Goal: Contribute content

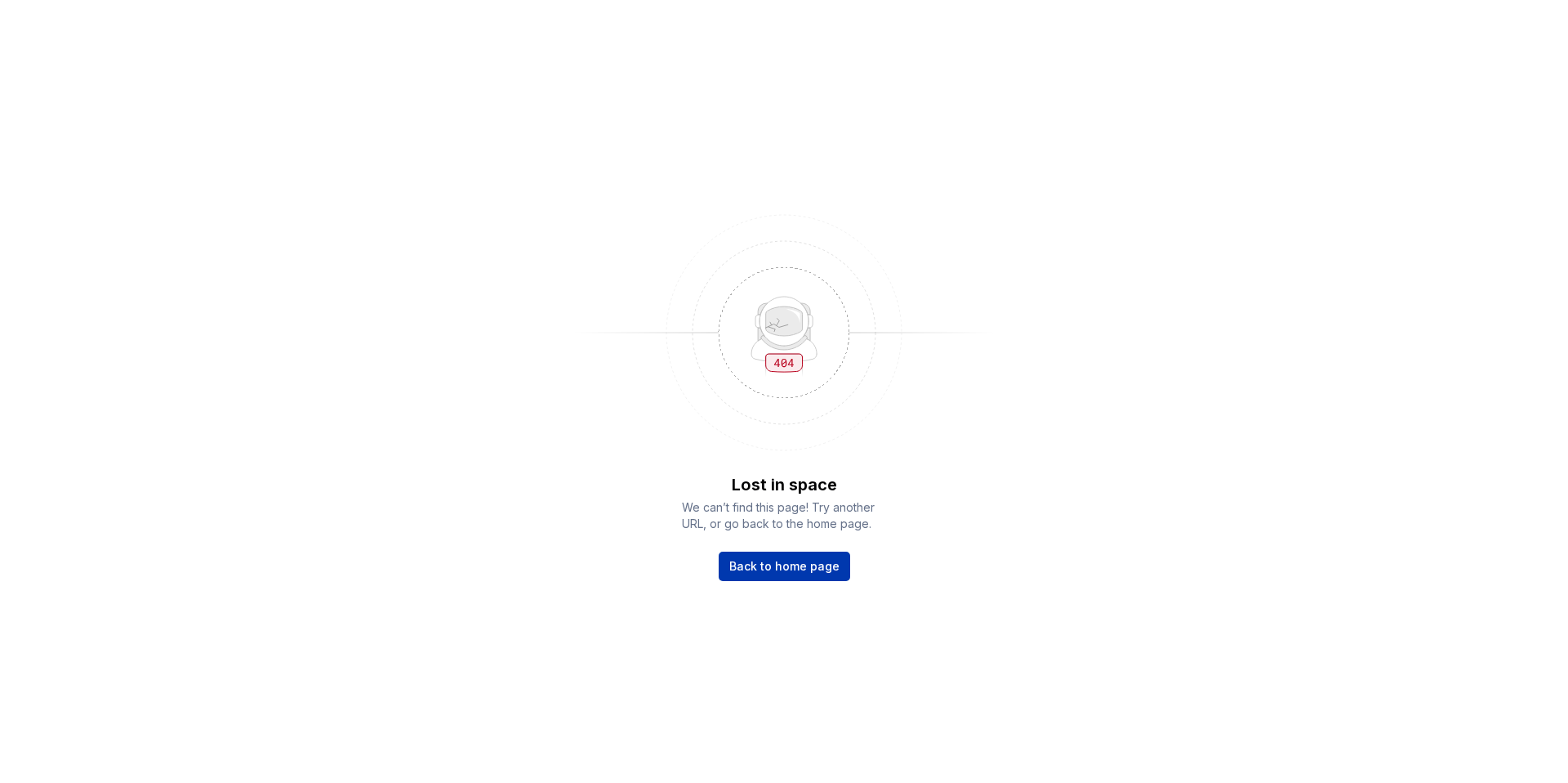
click at [814, 558] on span "Back to home page" at bounding box center [784, 566] width 110 height 16
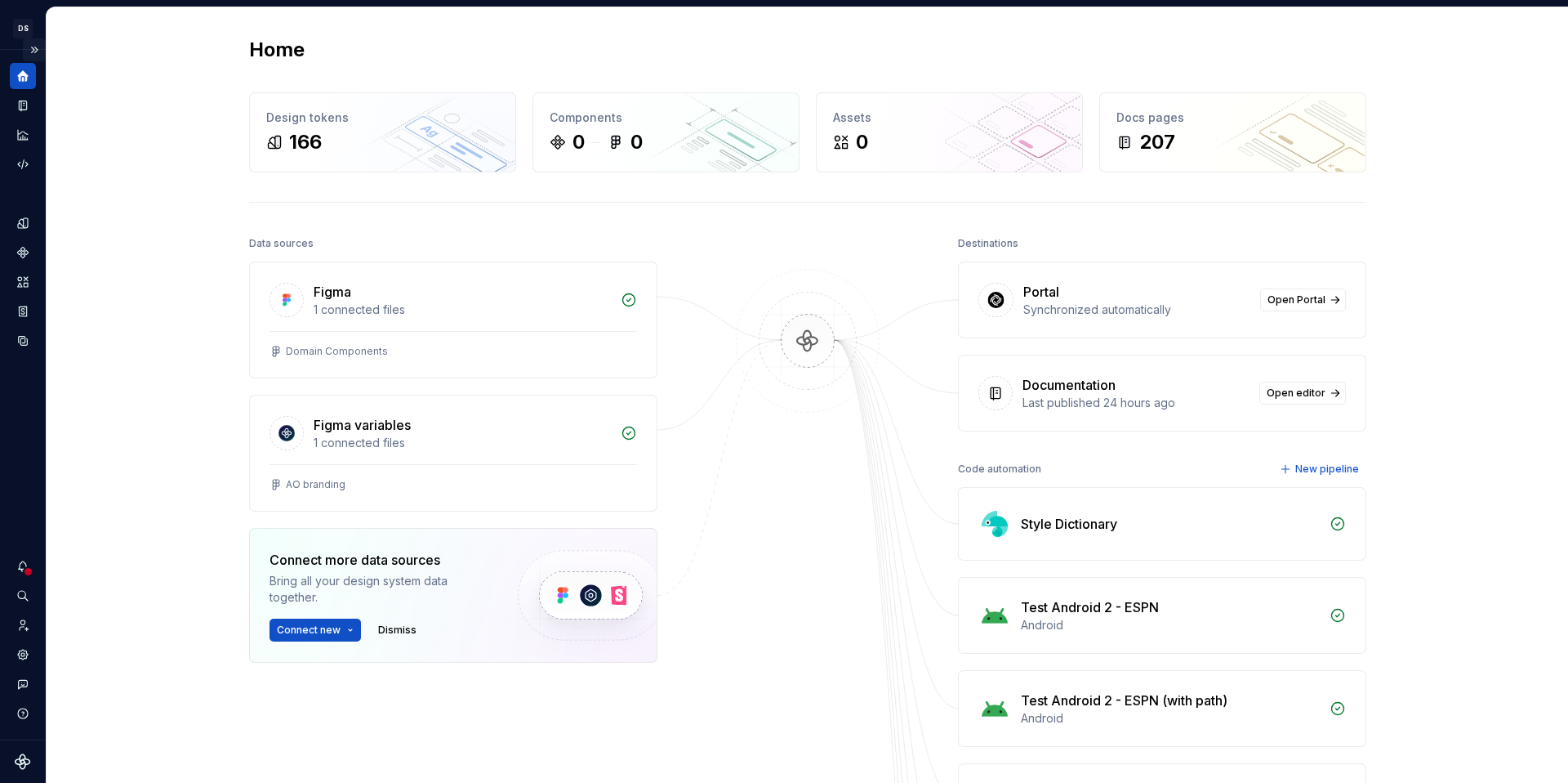
click at [34, 51] on button "Expand sidebar" at bounding box center [34, 50] width 23 height 23
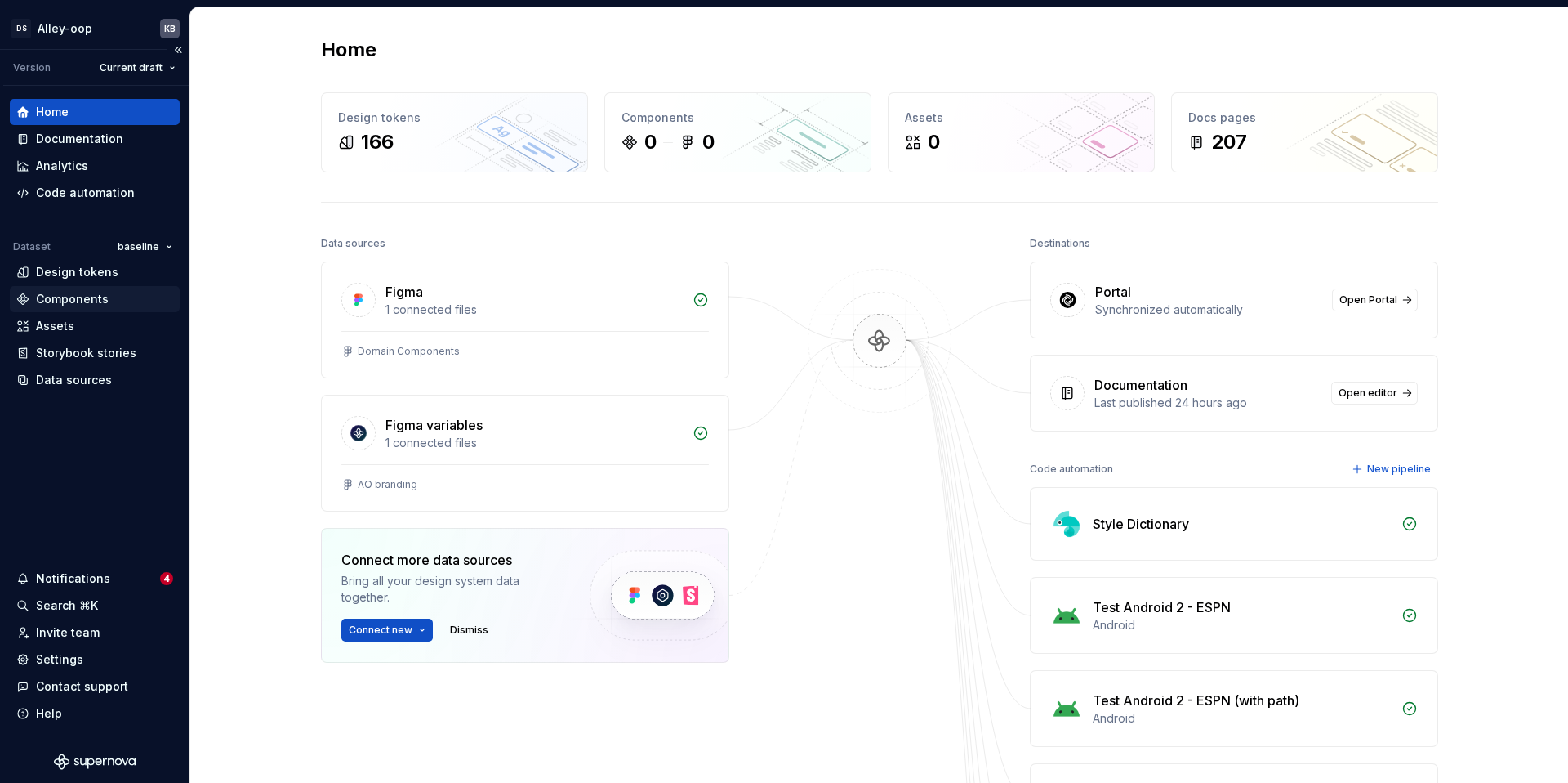
click at [87, 309] on div "Components" at bounding box center [95, 299] width 170 height 26
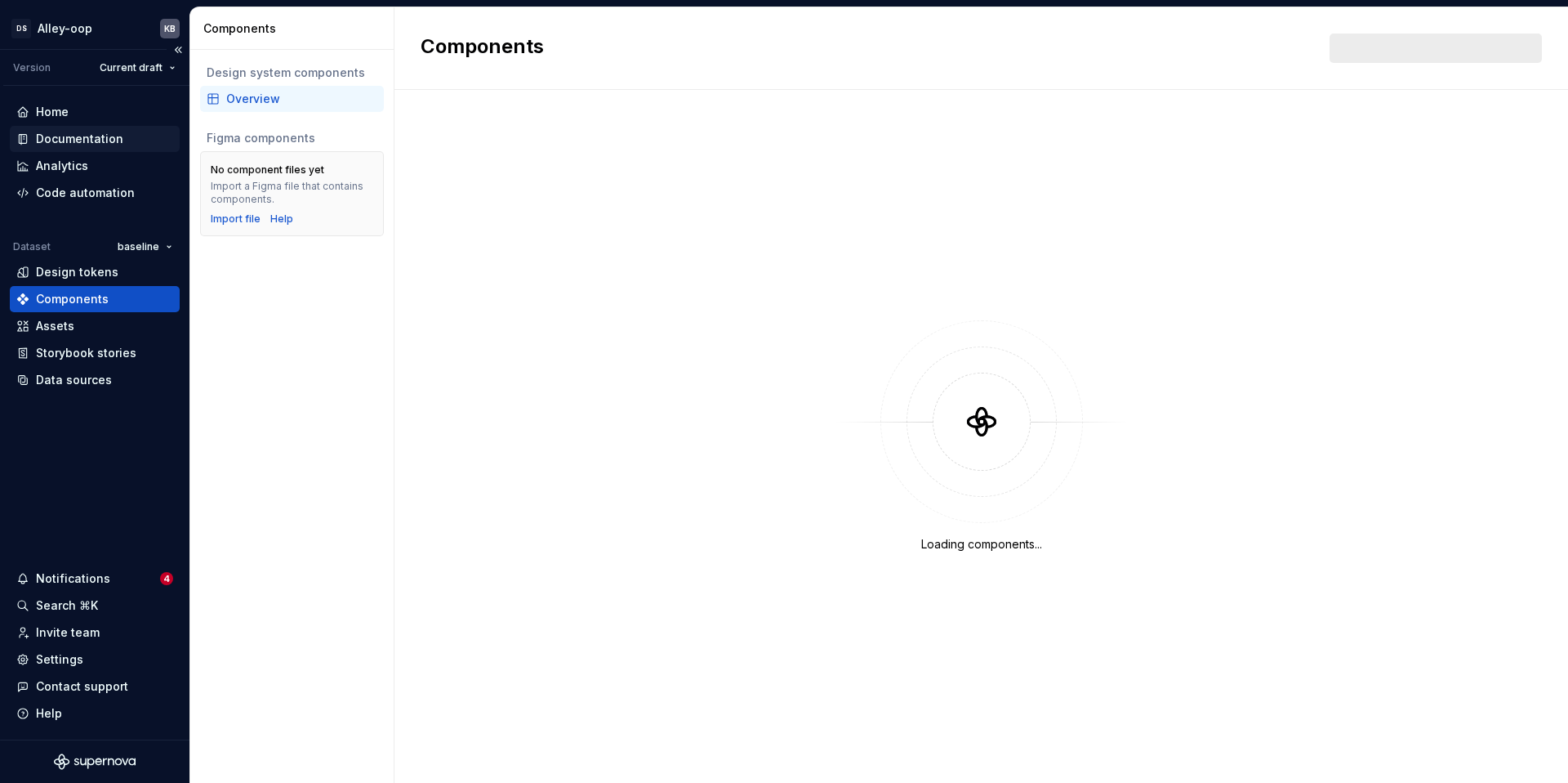
click at [99, 140] on div "Documentation" at bounding box center [80, 138] width 88 height 16
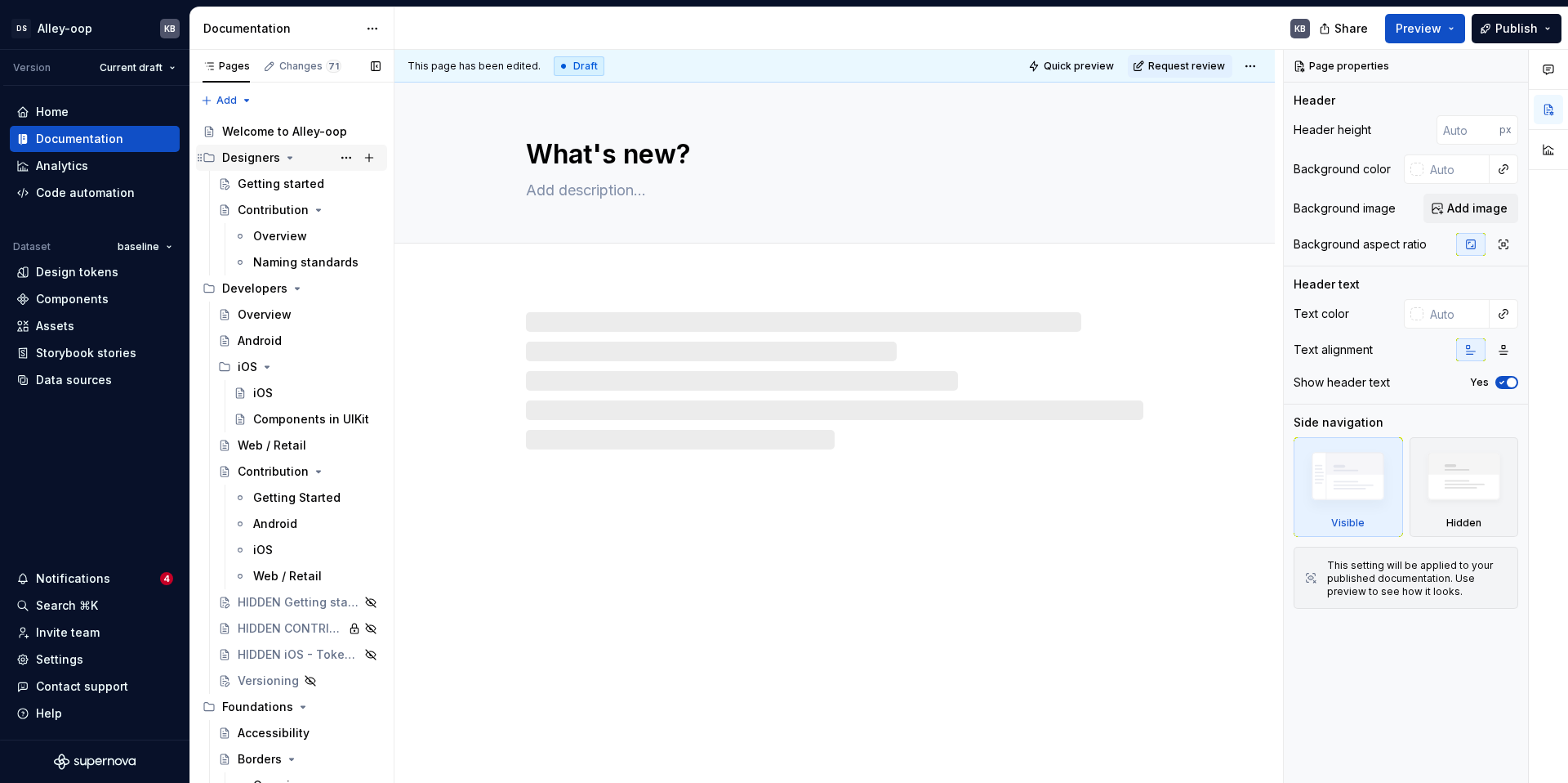
scroll to position [2859, 0]
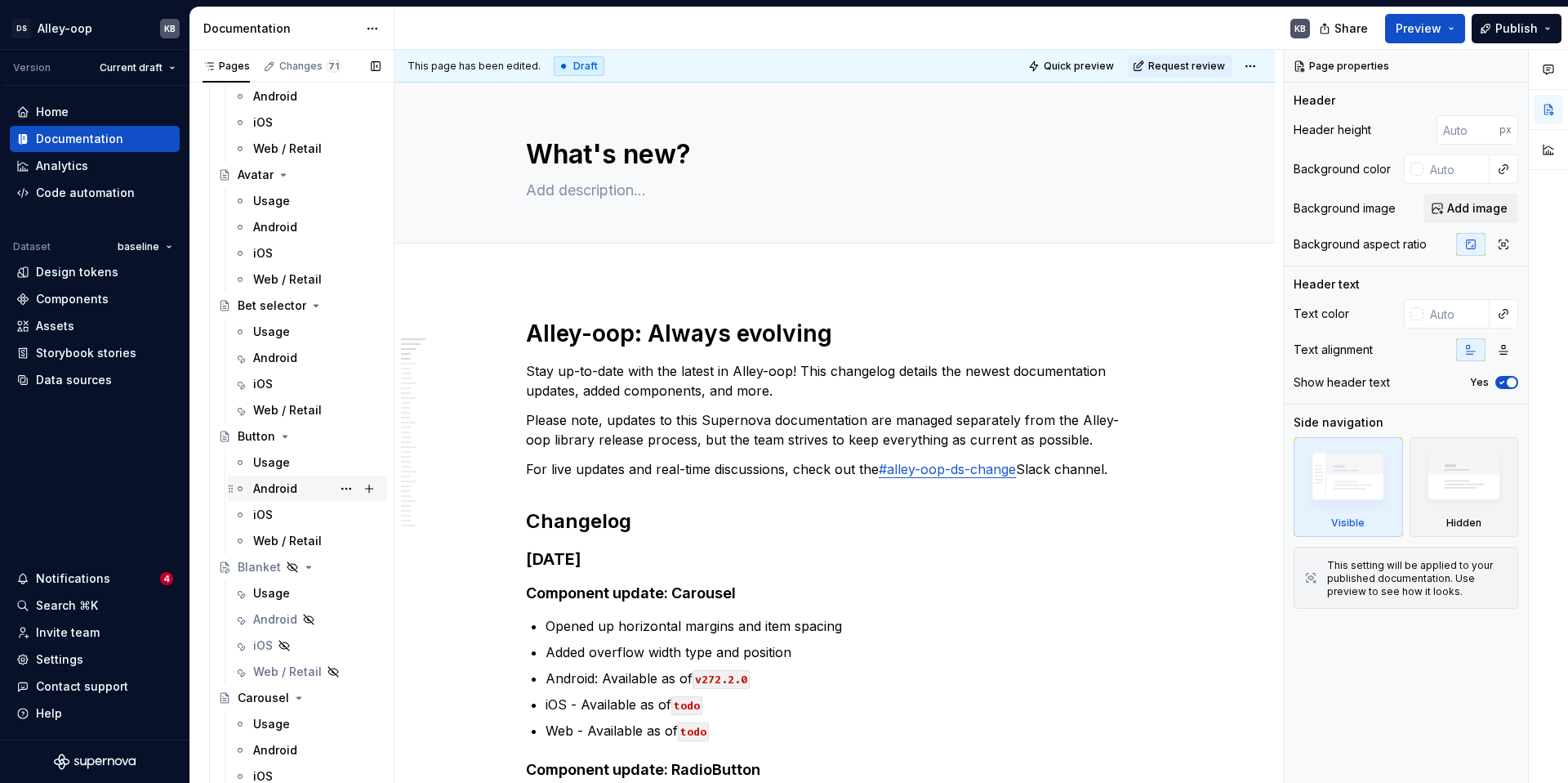
click at [277, 493] on div "Android" at bounding box center [275, 488] width 44 height 16
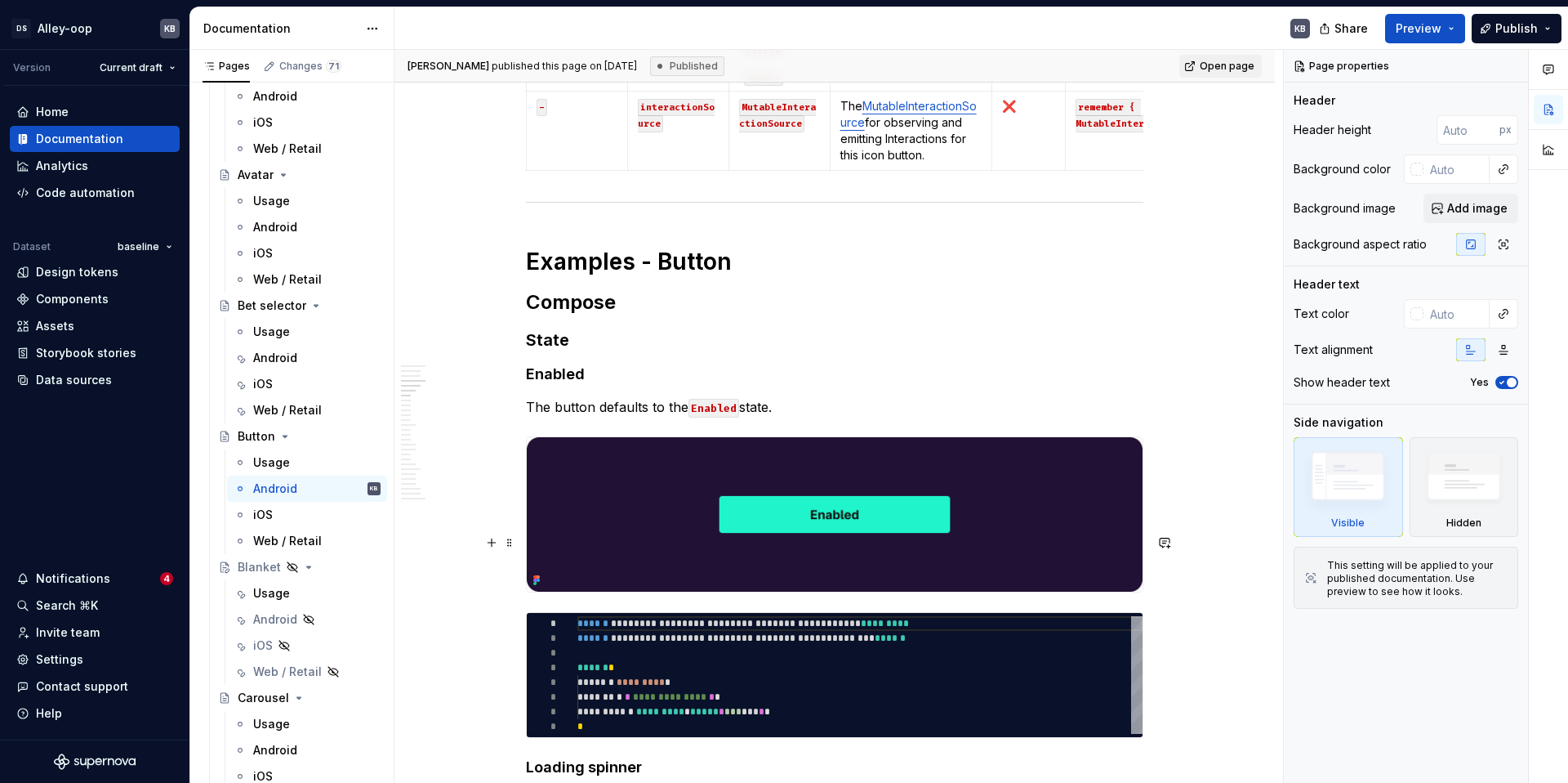
scroll to position [3909, 0]
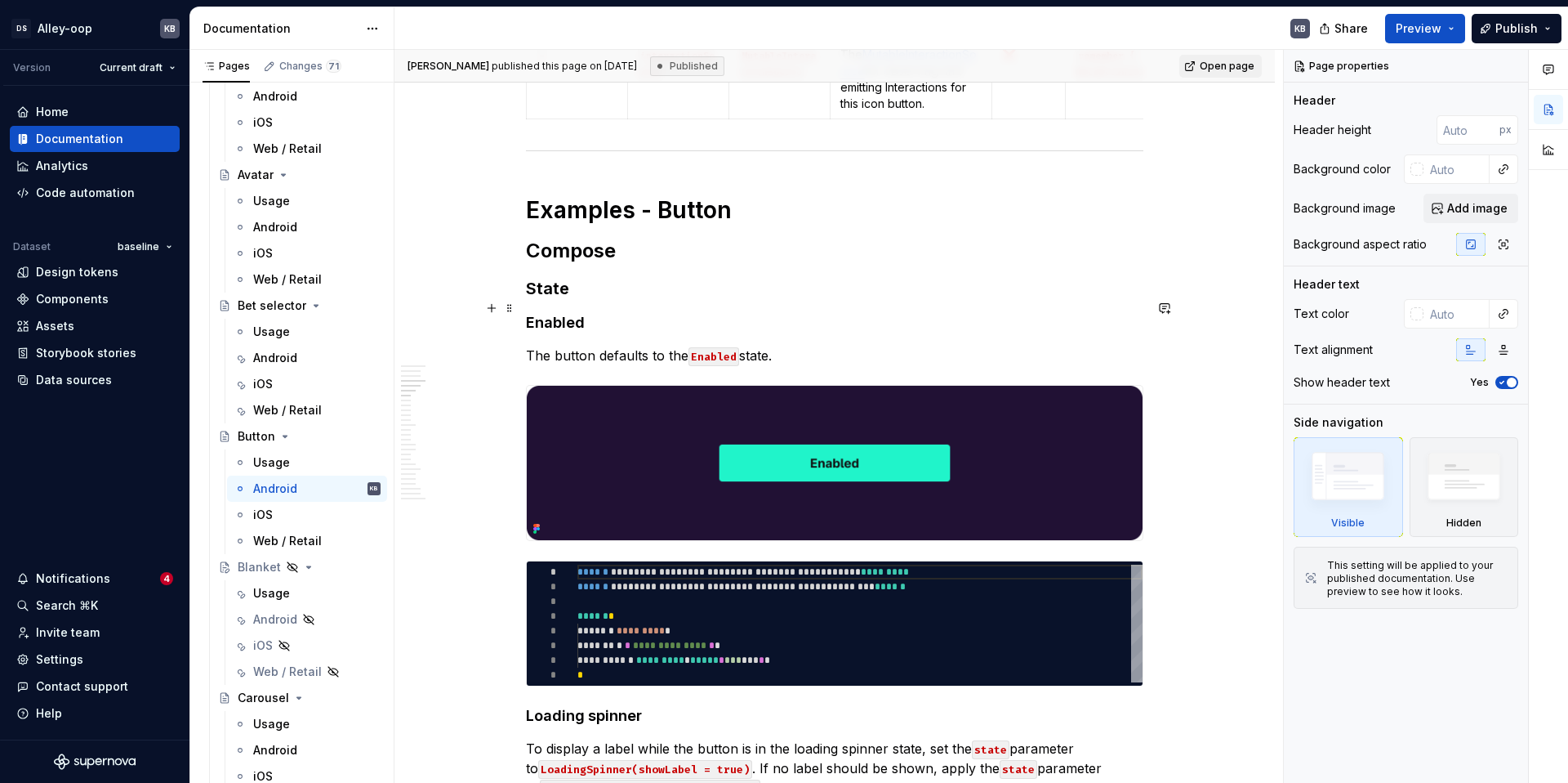
click at [590, 224] on h1 "Examples - Button" at bounding box center [834, 210] width 618 height 29
type textarea "*"
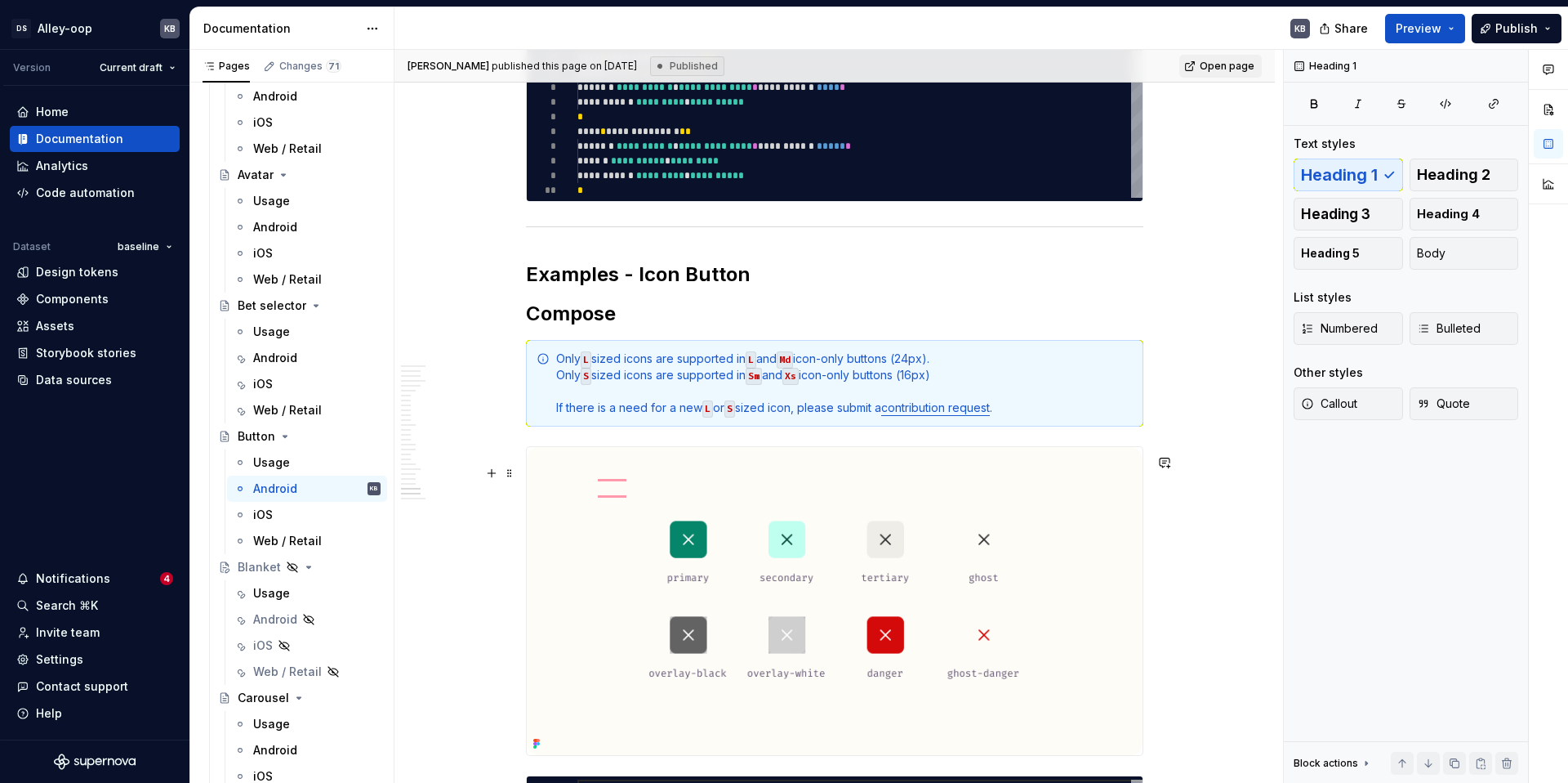
scroll to position [13011, 0]
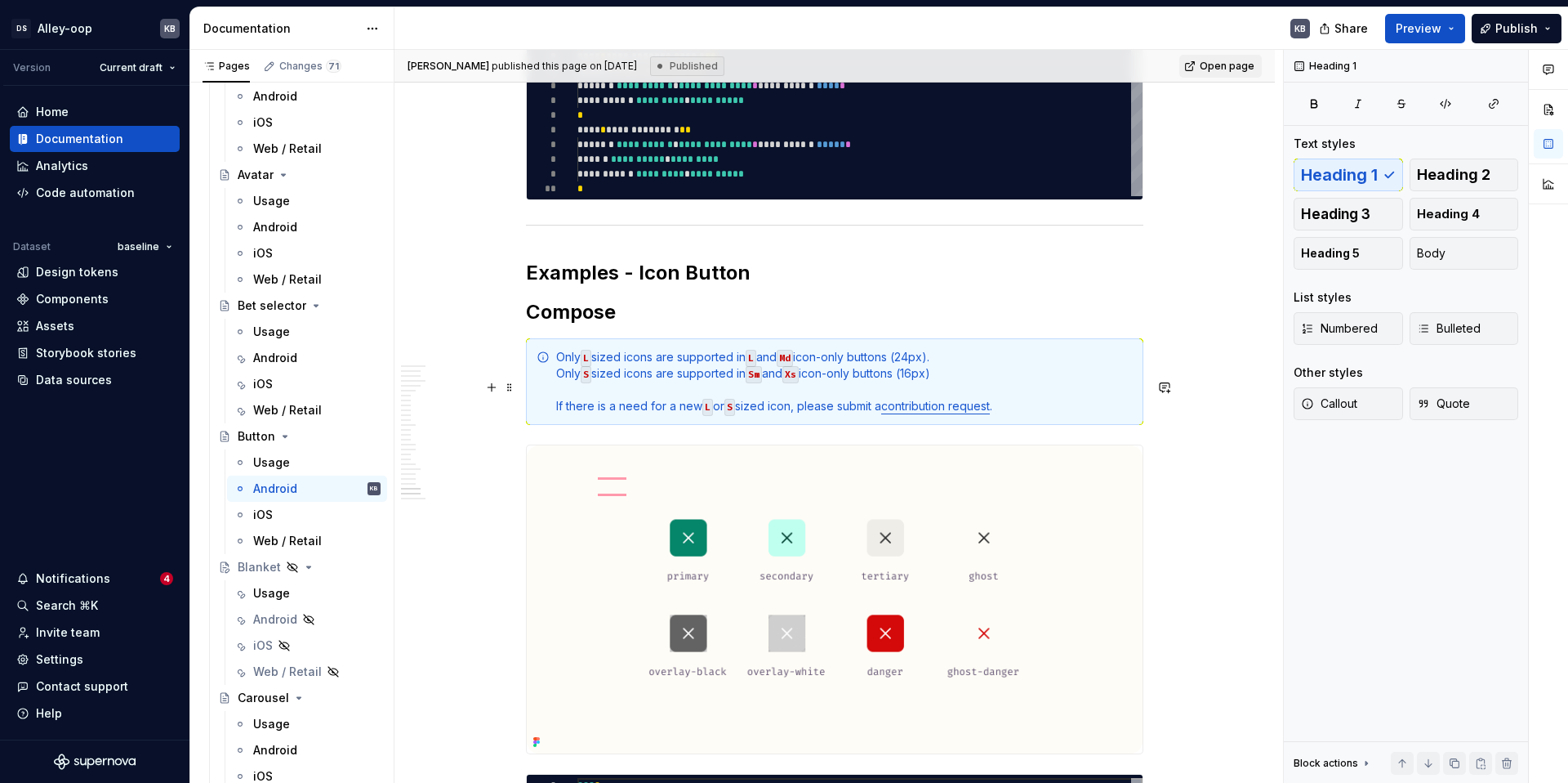
click at [708, 286] on h2 "Examples - Icon Button" at bounding box center [834, 272] width 618 height 26
click at [1371, 182] on span "Heading 1" at bounding box center [1339, 174] width 76 height 16
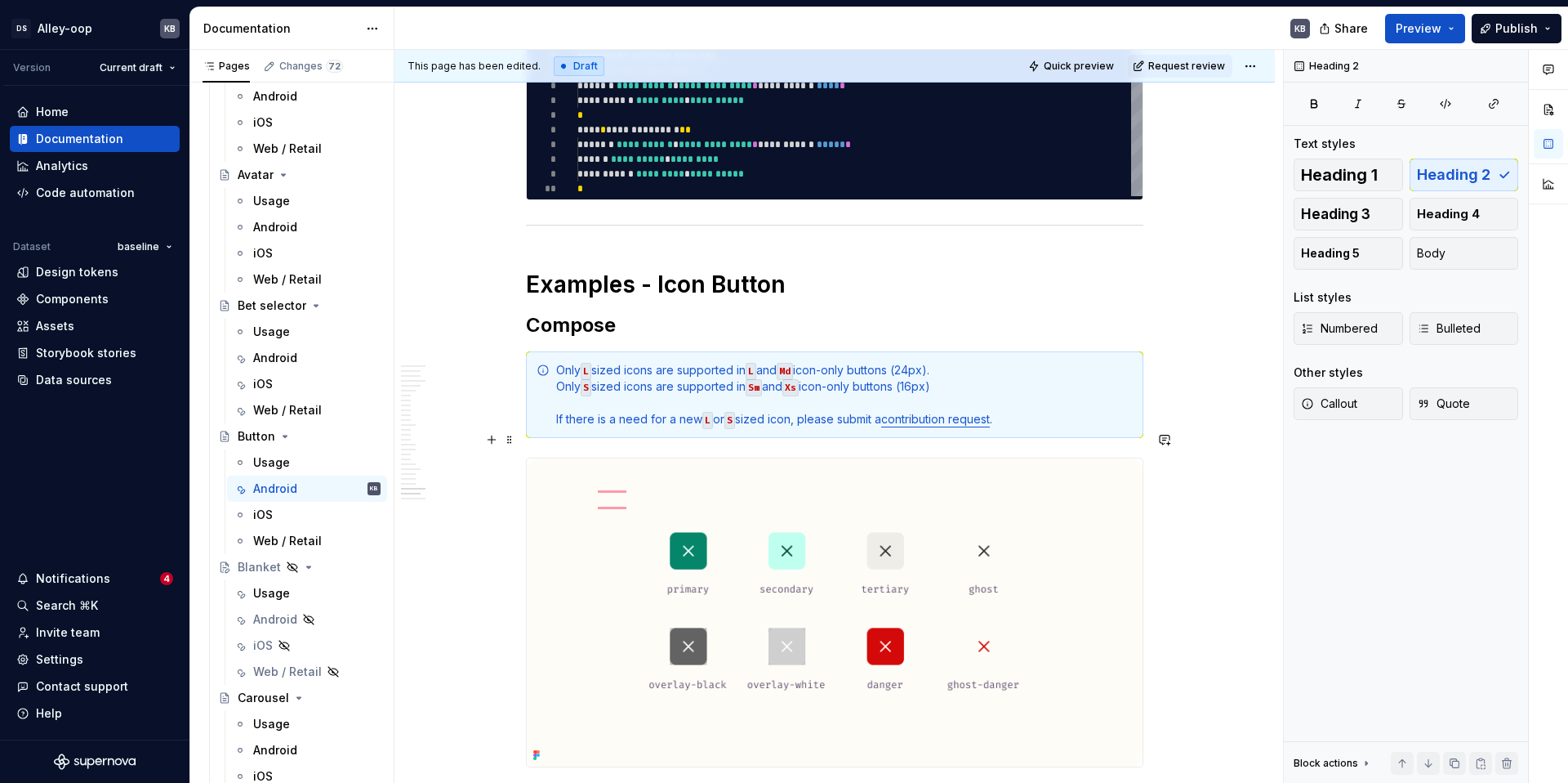
click at [599, 339] on h2 "Compose" at bounding box center [834, 325] width 618 height 26
click at [714, 299] on h1 "Examples - Icon Button" at bounding box center [834, 284] width 618 height 29
click at [1515, 29] on span "Publish" at bounding box center [1516, 28] width 42 height 16
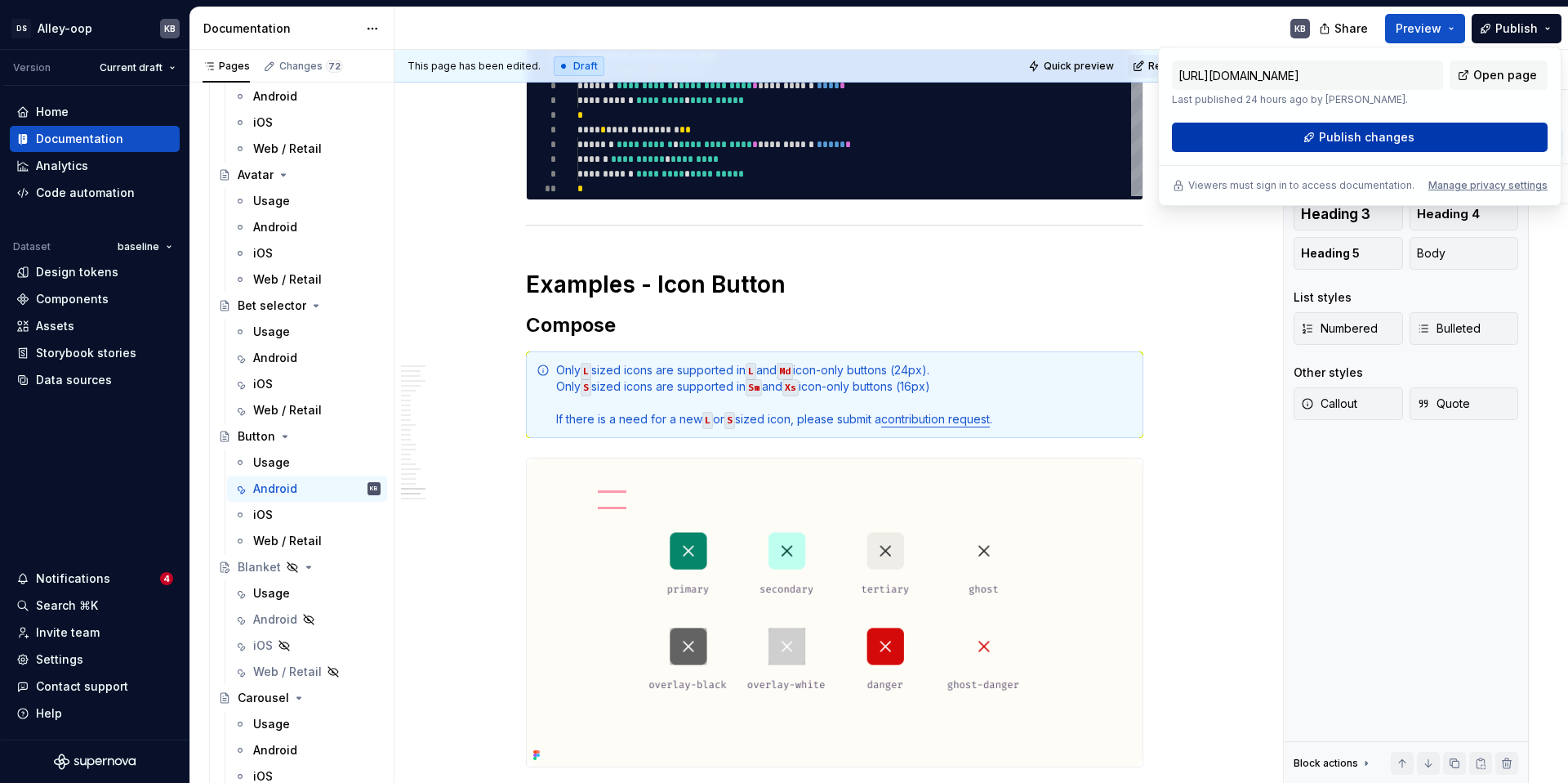
click at [1463, 132] on button "Publish changes" at bounding box center [1359, 138] width 375 height 29
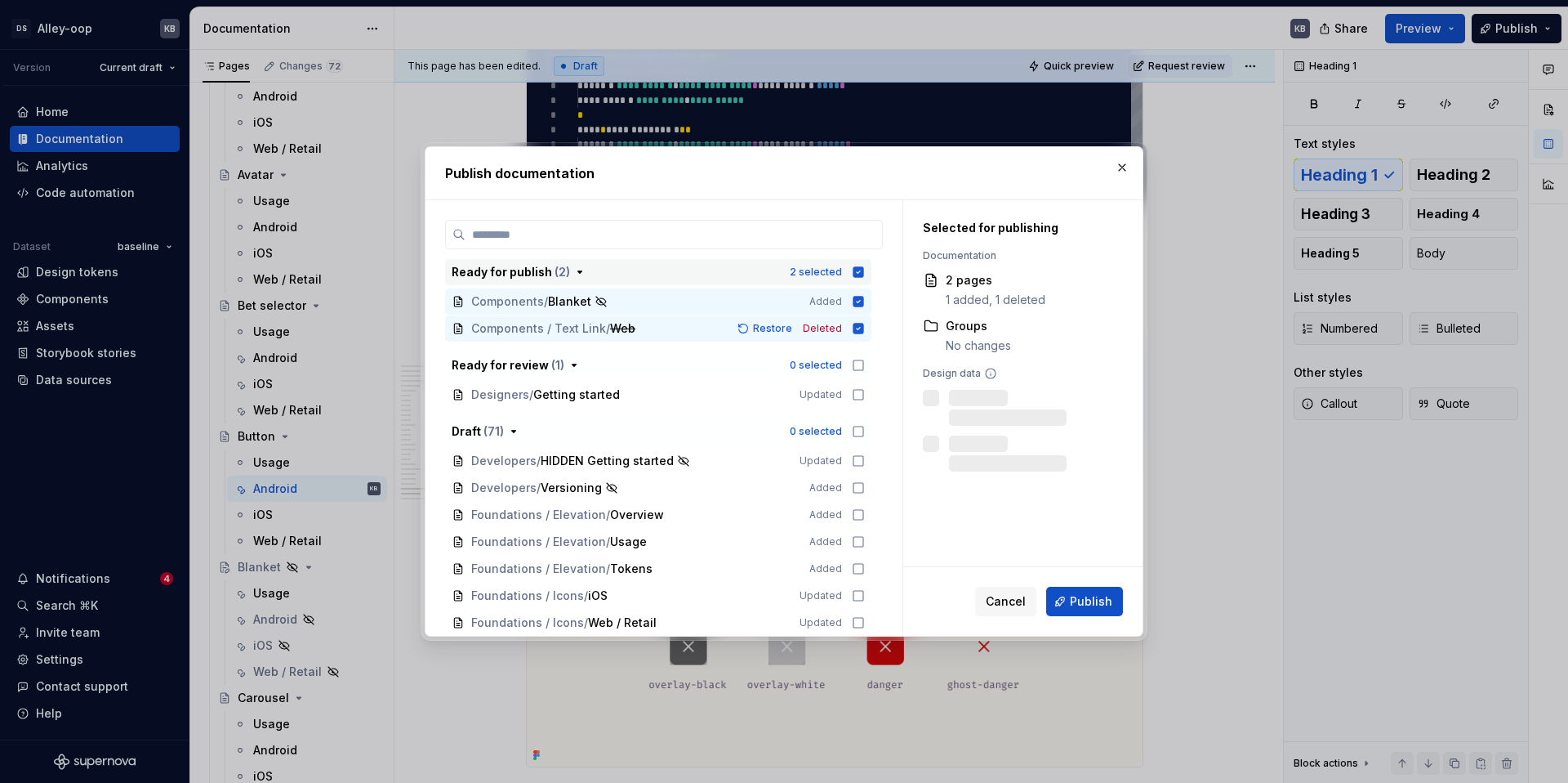
click at [864, 272] on icon "button" at bounding box center [858, 272] width 10 height 10
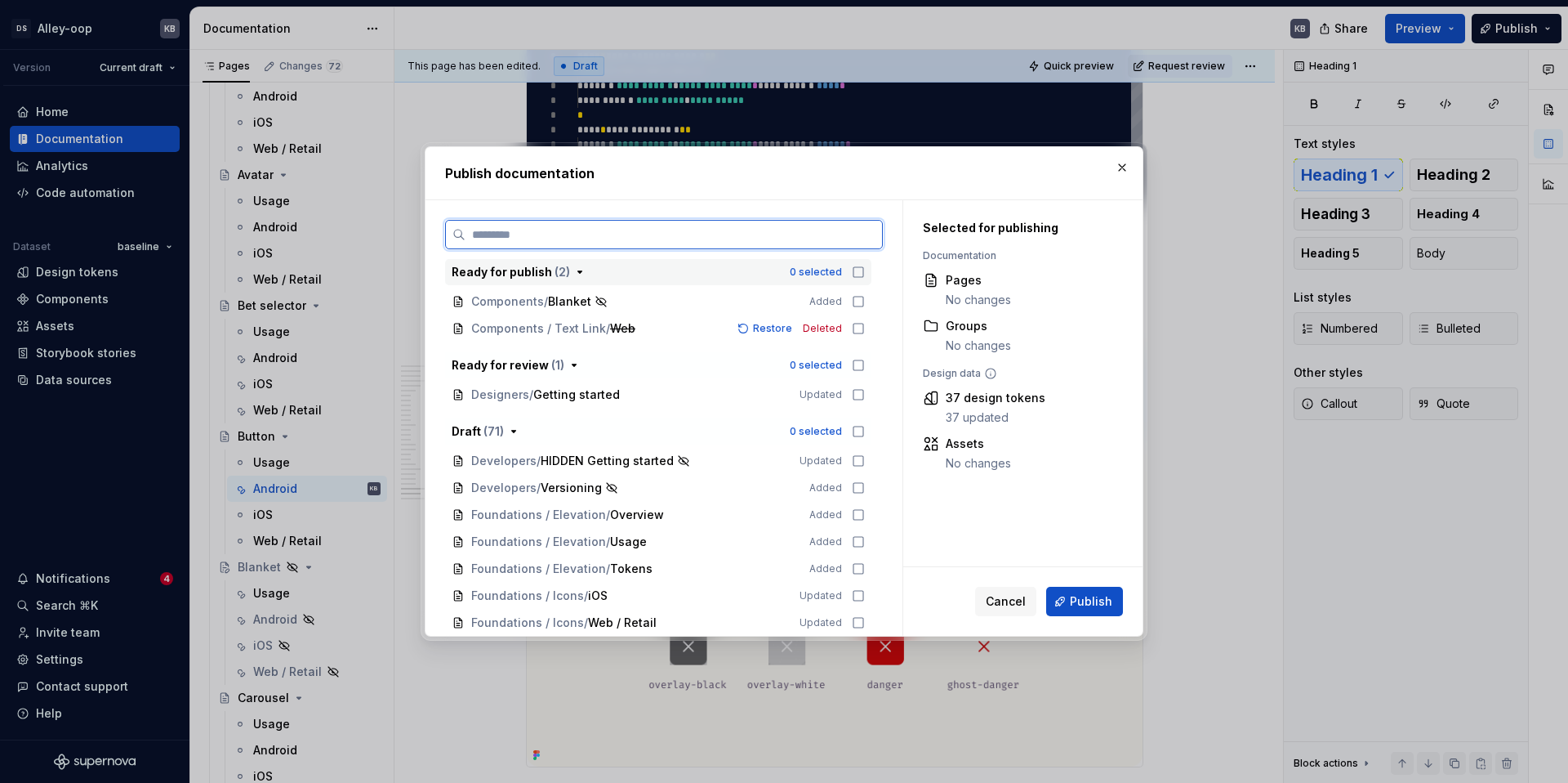
click at [740, 232] on input "search" at bounding box center [674, 234] width 417 height 16
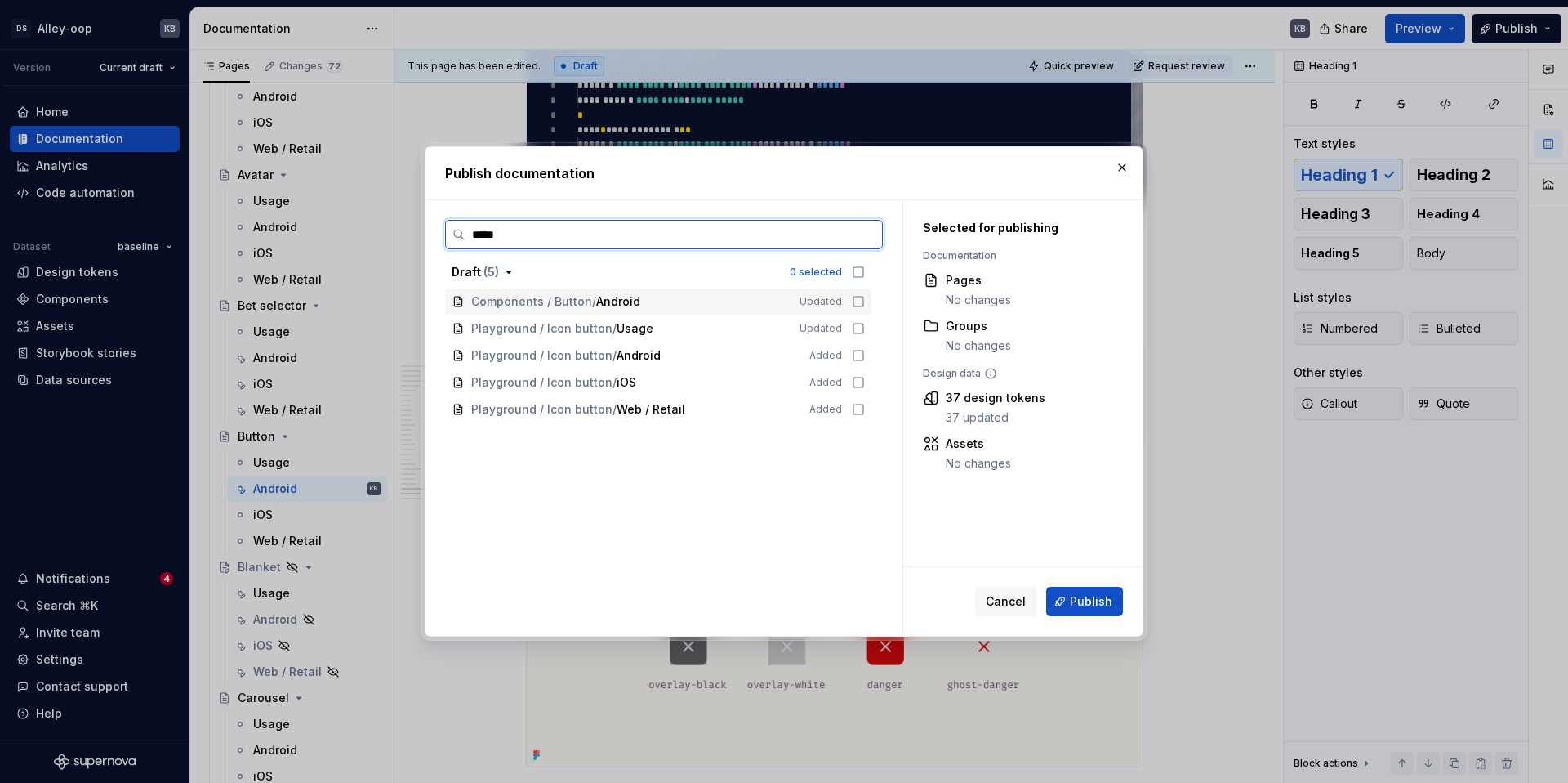
type input "******"
click at [865, 301] on icon at bounding box center [857, 301] width 13 height 13
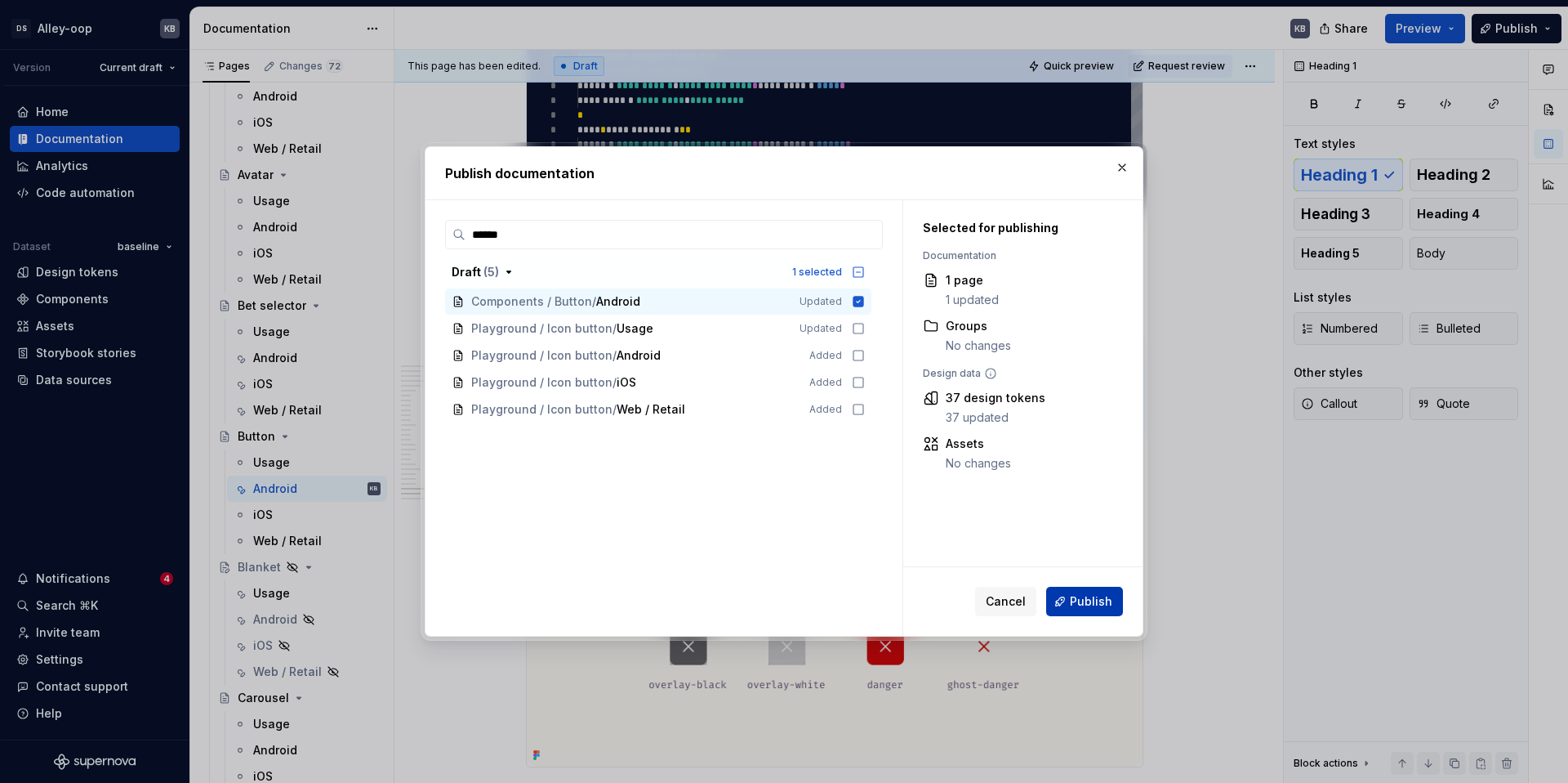
click at [1082, 591] on button "Publish" at bounding box center [1084, 601] width 76 height 29
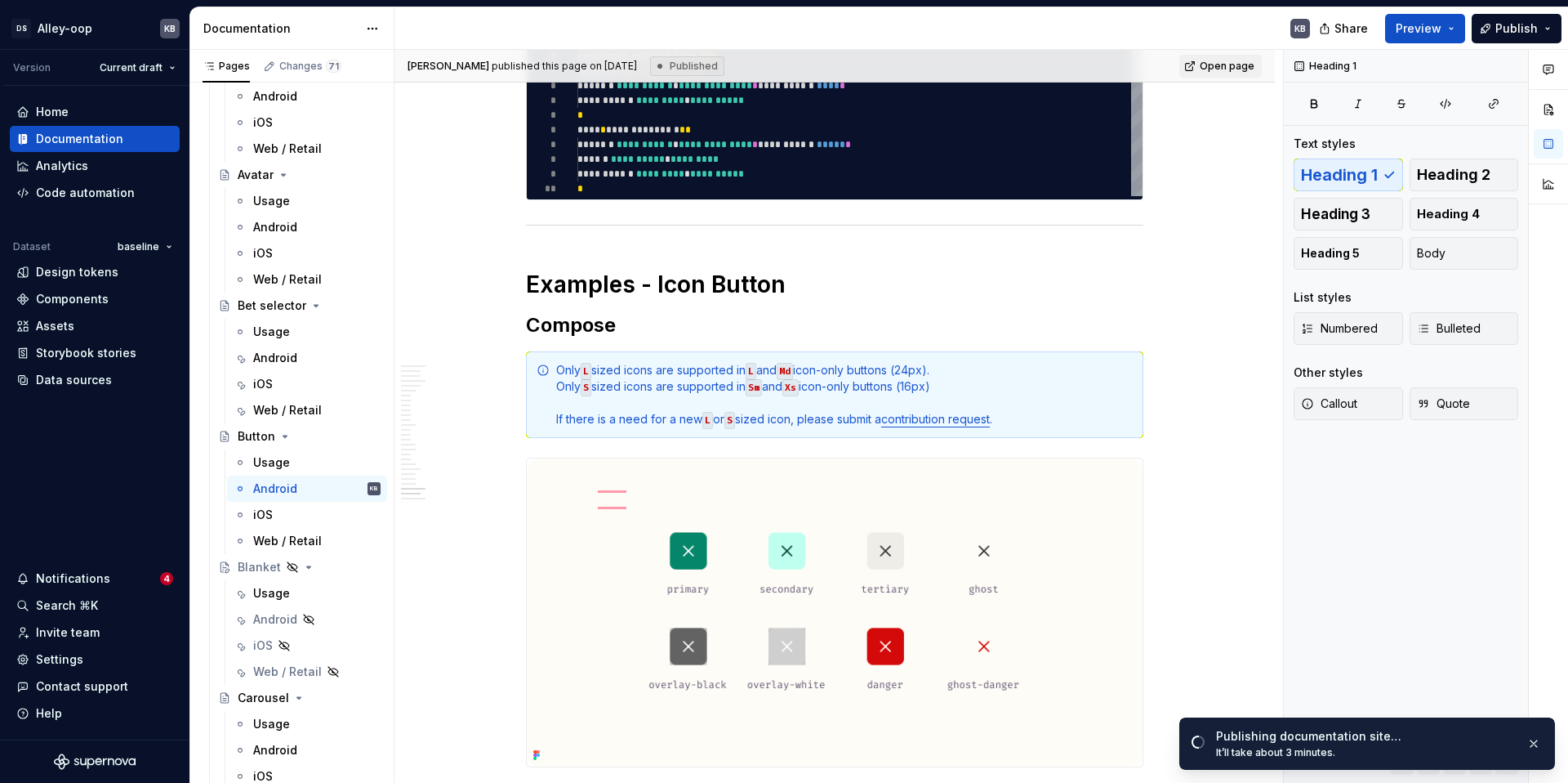
type textarea "*"
